Goal: Task Accomplishment & Management: Manage account settings

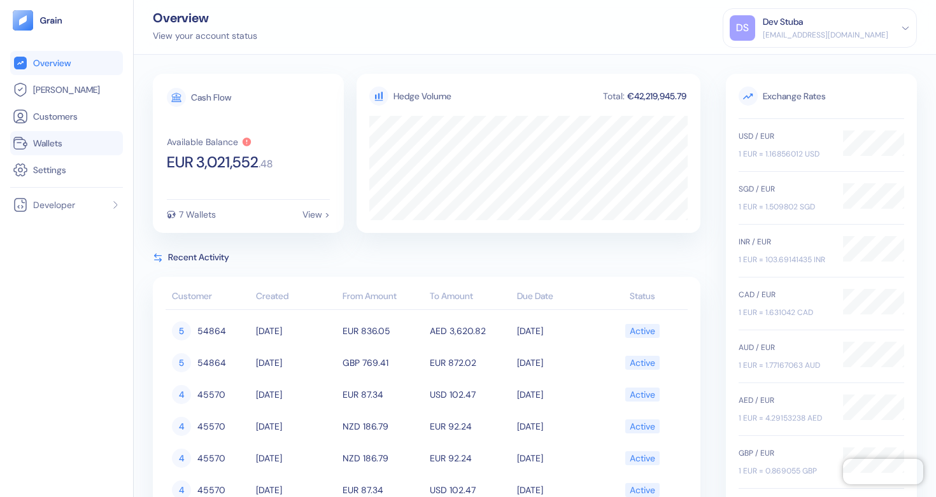
click at [50, 142] on span "Wallets" at bounding box center [47, 143] width 29 height 13
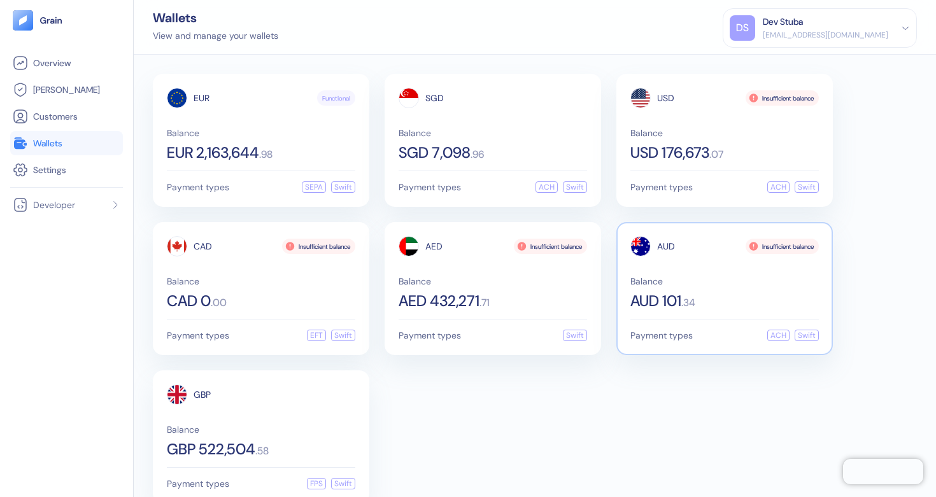
click at [681, 259] on div "AUD Insufficient balance Balance AUD 101 . 34" at bounding box center [724, 272] width 188 height 73
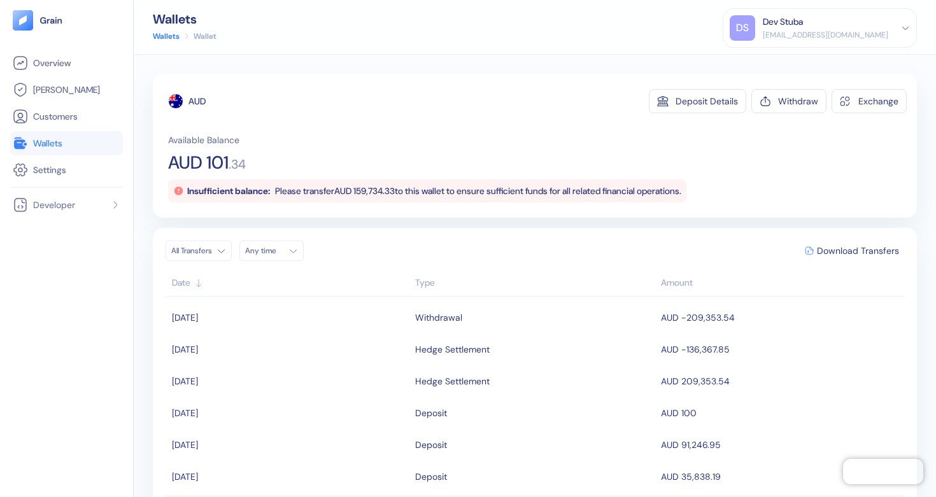
click at [258, 252] on div "Any time" at bounding box center [264, 251] width 38 height 10
click at [266, 250] on div "Any time" at bounding box center [264, 251] width 38 height 10
click at [190, 241] on html "Pingdom Check: App Online Overview [PERSON_NAME] Customers Wallets Settings Dev…" at bounding box center [468, 248] width 936 height 497
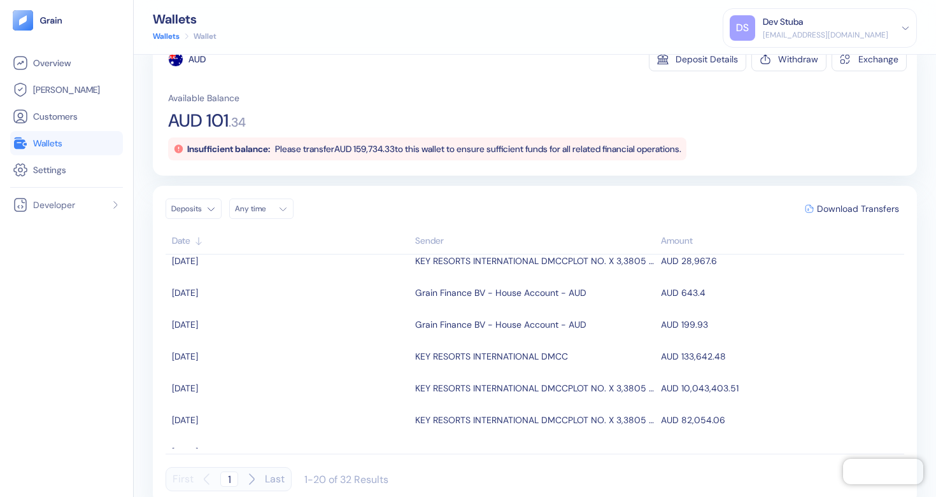
scroll to position [111, 0]
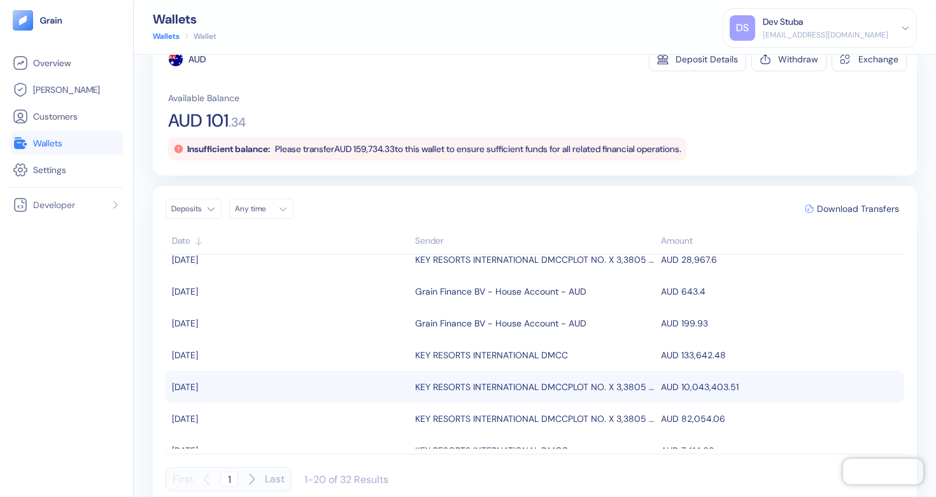
click at [579, 390] on div "KEY RESORTS INTERNATIONAL DMCCPLOT NO. X 3,3805 JUMEIRAH BAY [PERSON_NAME]" at bounding box center [535, 387] width 240 height 22
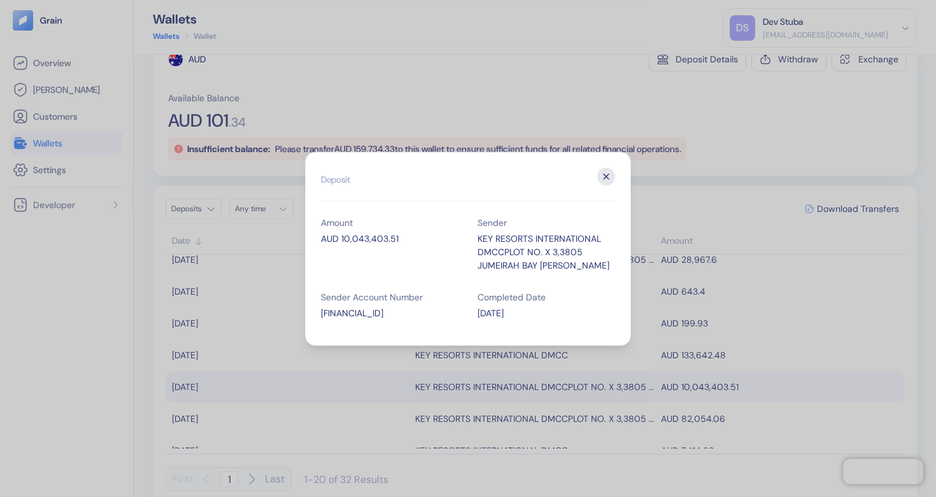
click at [604, 180] on icon "button" at bounding box center [606, 176] width 18 height 18
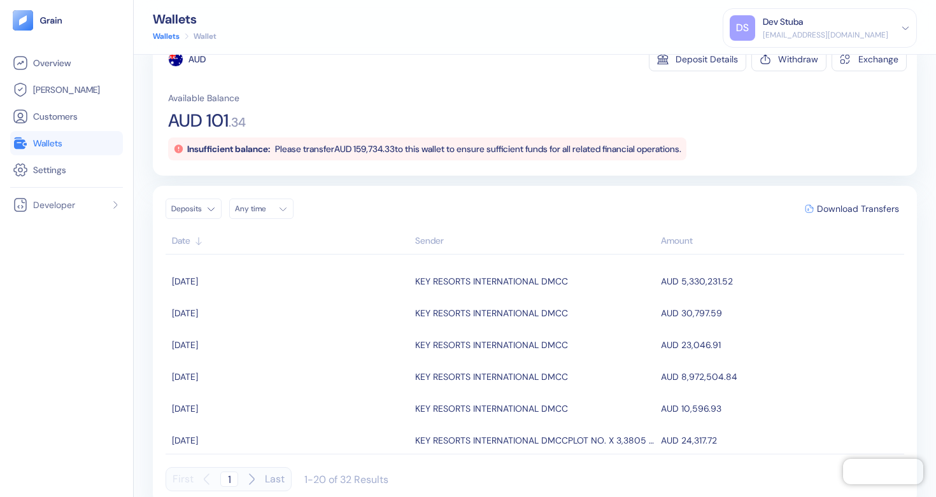
scroll to position [315, 0]
click at [801, 24] on div "Dev Stuba" at bounding box center [783, 21] width 40 height 13
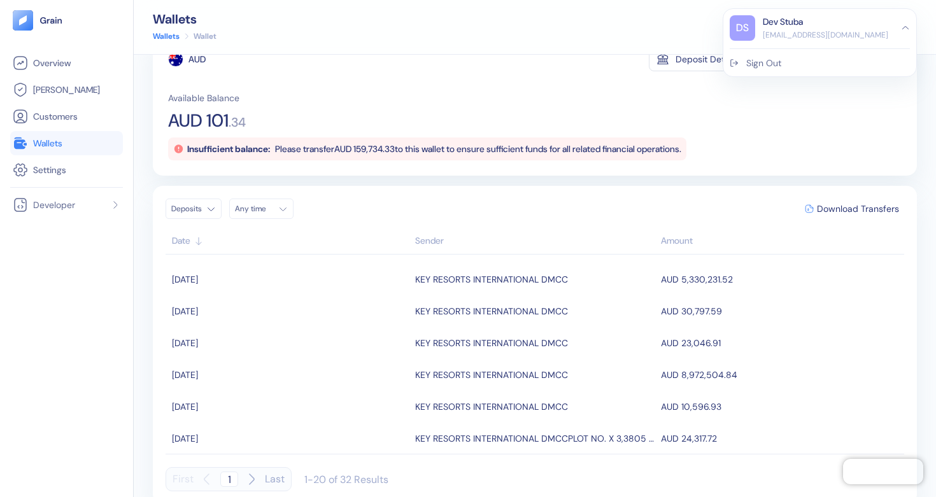
click at [781, 60] on div "Sign Out" at bounding box center [763, 63] width 35 height 13
